Goal: Navigation & Orientation: Find specific page/section

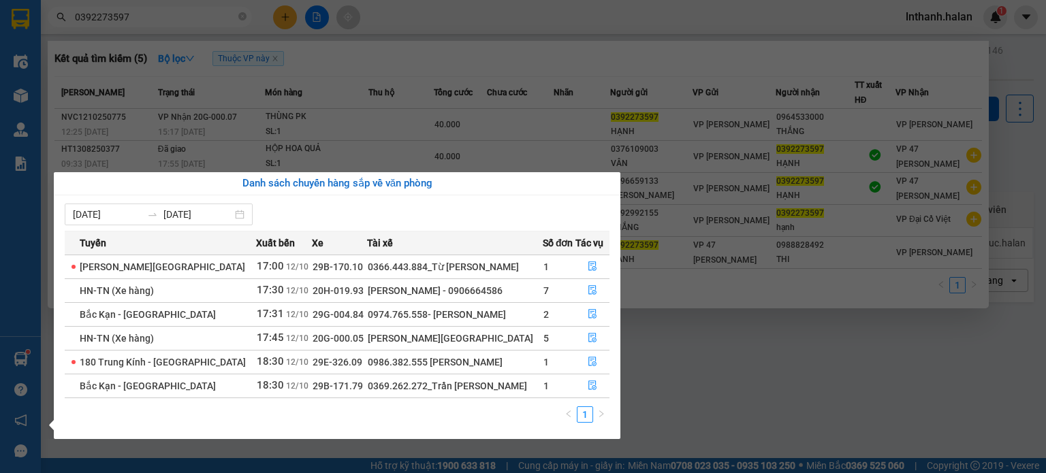
click at [669, 18] on section "Kết quả tìm kiếm ( 5 ) Bộ lọc Thuộc VP này [PERSON_NAME] thái Món hàng Thu hộ T…" at bounding box center [523, 236] width 1046 height 473
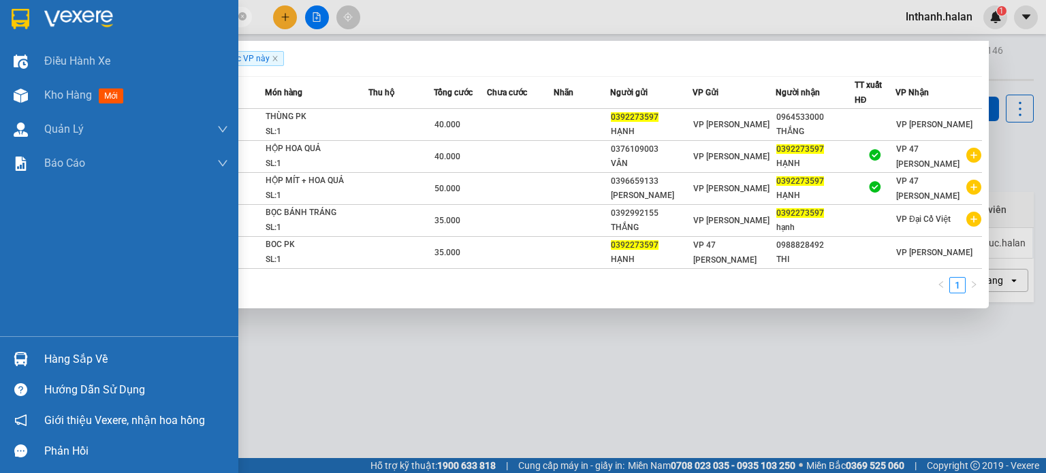
click at [29, 352] on div at bounding box center [21, 359] width 24 height 24
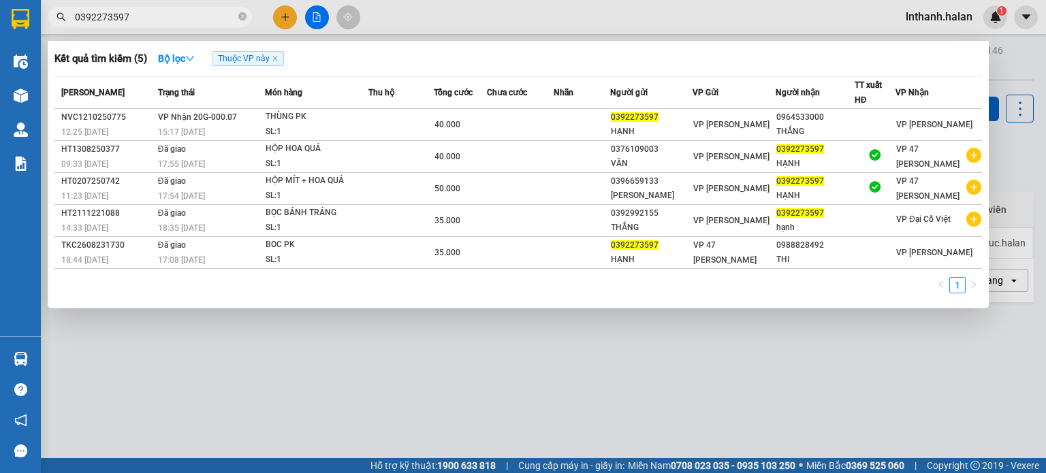
click at [623, 25] on section "Kết quả tìm kiếm ( 5 ) Bộ lọc Thuộc VP này [PERSON_NAME] thái Món hàng Thu hộ T…" at bounding box center [523, 236] width 1046 height 473
click at [623, 25] on div at bounding box center [523, 236] width 1046 height 473
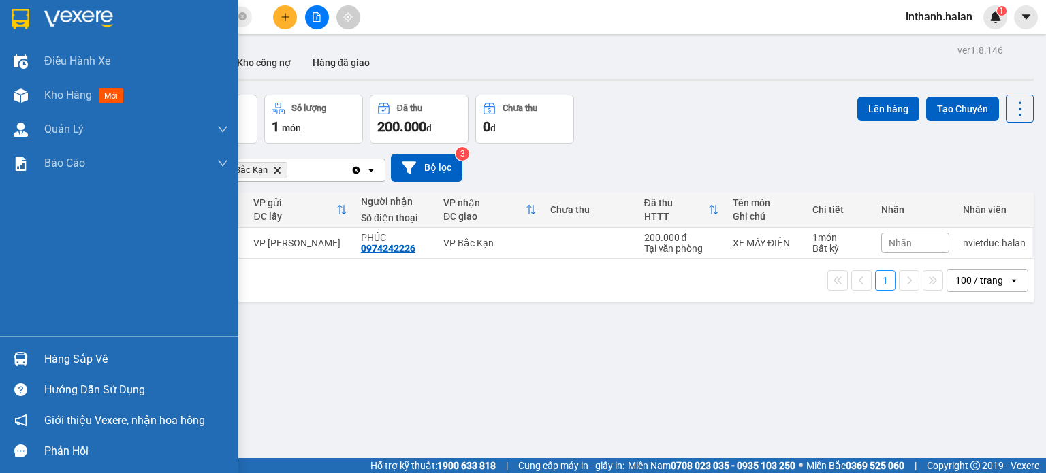
click at [3, 359] on div "Hàng sắp về" at bounding box center [119, 359] width 238 height 31
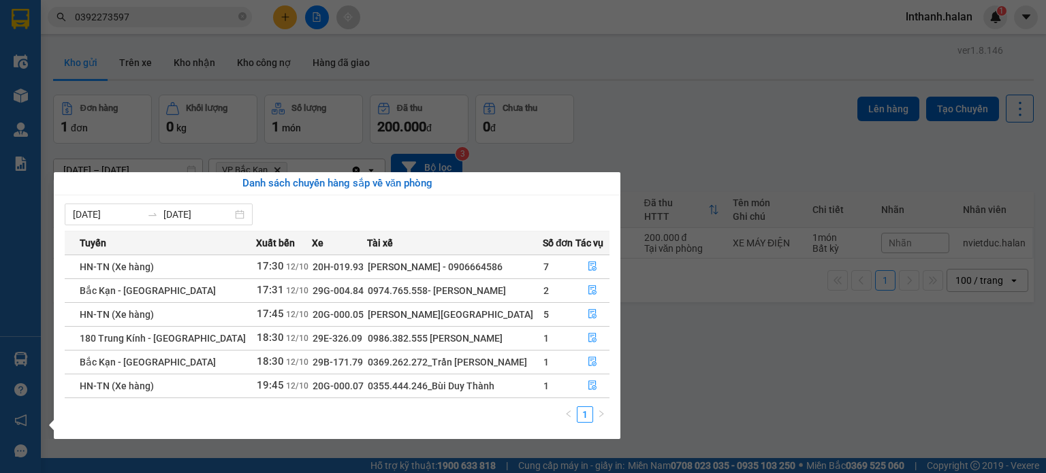
click at [26, 355] on div "Điều hành xe Kho hàng mới Quản [PERSON_NAME] lý chuyến Quản lý kiểm kho Báo cáo…" at bounding box center [20, 236] width 41 height 473
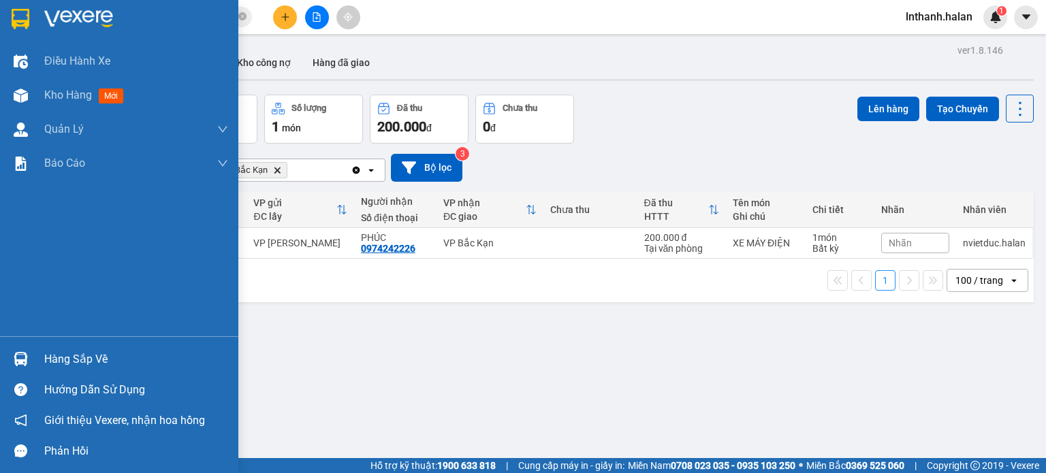
click at [26, 355] on img at bounding box center [21, 359] width 14 height 14
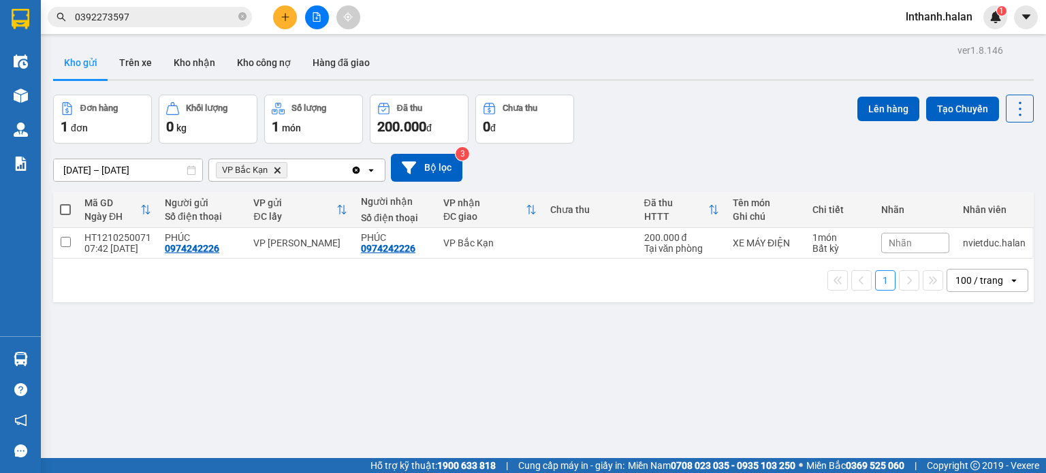
click at [706, 123] on section "Kết quả tìm kiếm ( 5 ) Bộ lọc Thuộc VP này [PERSON_NAME] thái Món hàng Thu hộ T…" at bounding box center [523, 236] width 1046 height 473
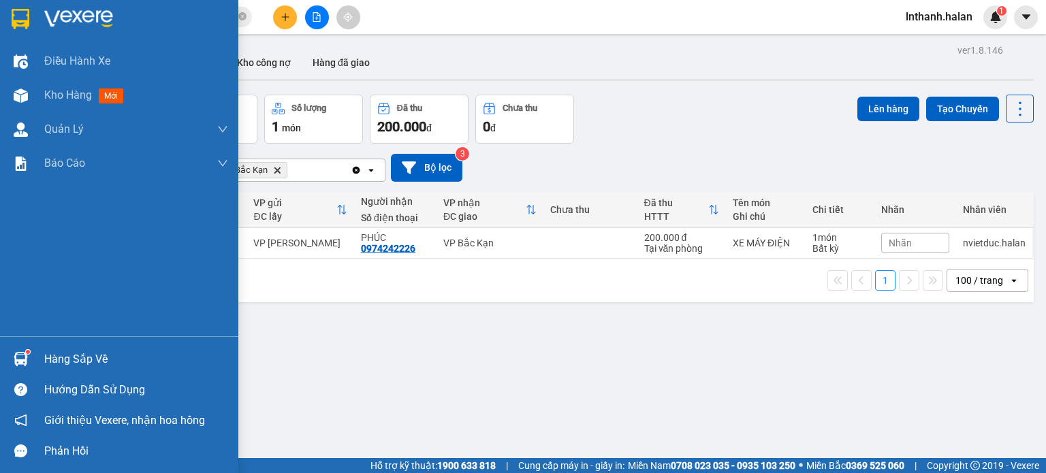
click at [9, 353] on div at bounding box center [21, 359] width 24 height 24
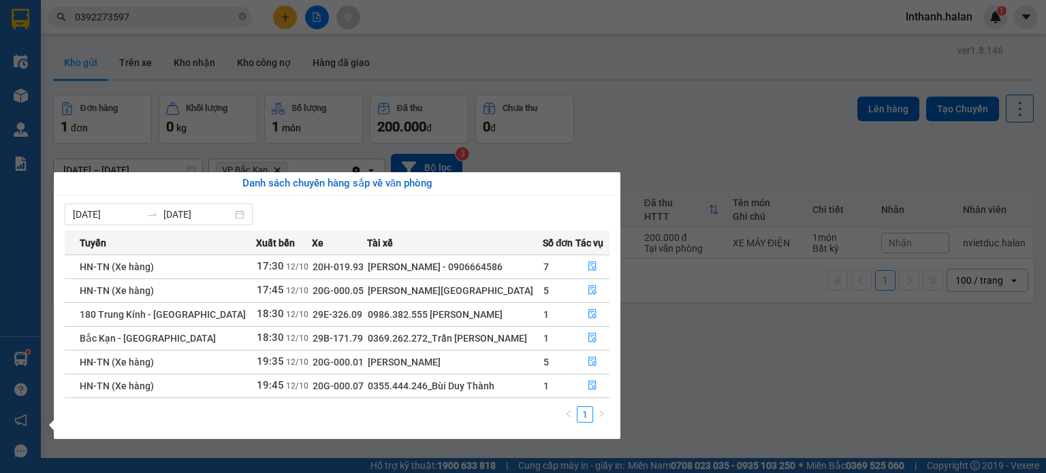
click at [631, 123] on section "Kết quả tìm kiếm ( 5 ) Bộ lọc Thuộc VP này [PERSON_NAME] thái Món hàng Thu hộ T…" at bounding box center [523, 236] width 1046 height 473
